Goal: Information Seeking & Learning: Learn about a topic

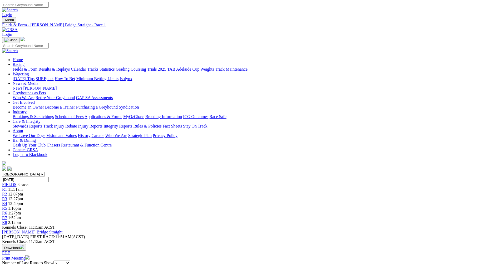
click at [7, 192] on span "R2" at bounding box center [4, 194] width 5 height 4
click at [143, 187] on div "R1 11:51am" at bounding box center [249, 189] width 494 height 5
